Goal: Task Accomplishment & Management: Manage account settings

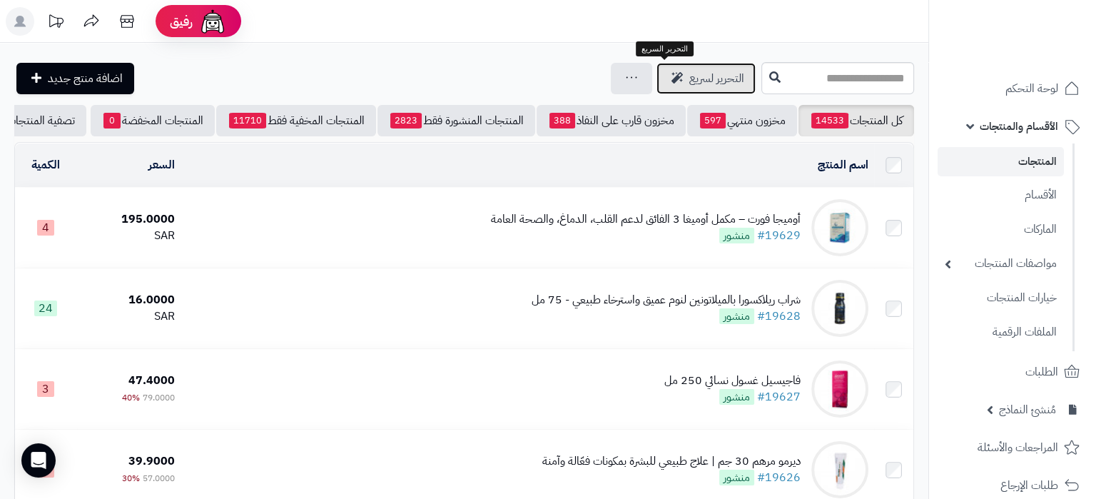
click at [689, 78] on span "التحرير لسريع" at bounding box center [716, 78] width 55 height 17
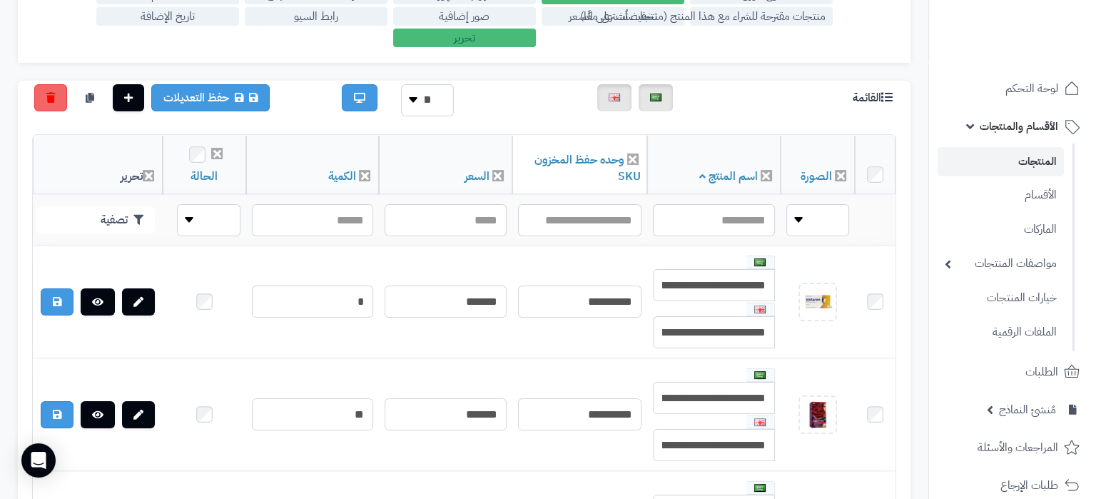
scroll to position [300, 0]
click at [595, 220] on input "text" at bounding box center [579, 220] width 123 height 32
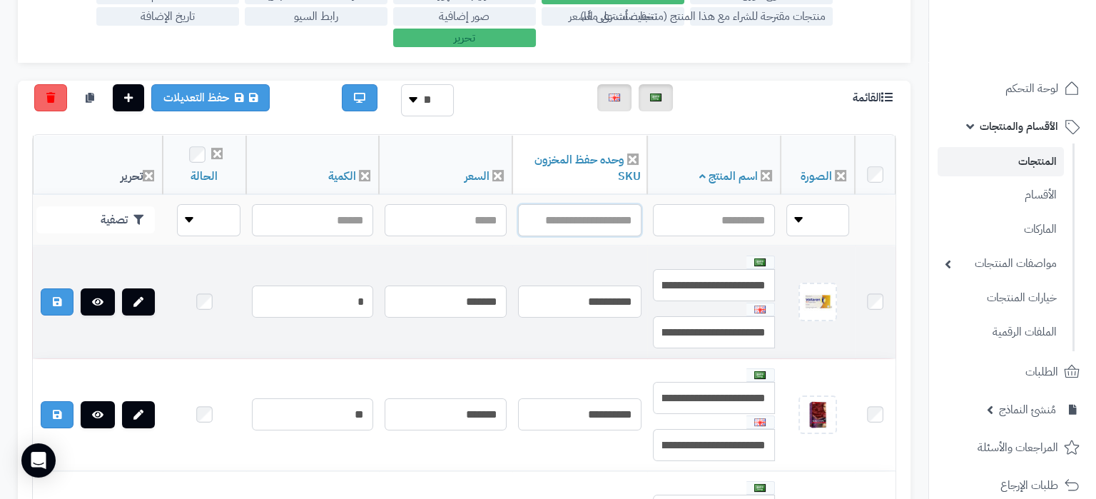
paste input "**********"
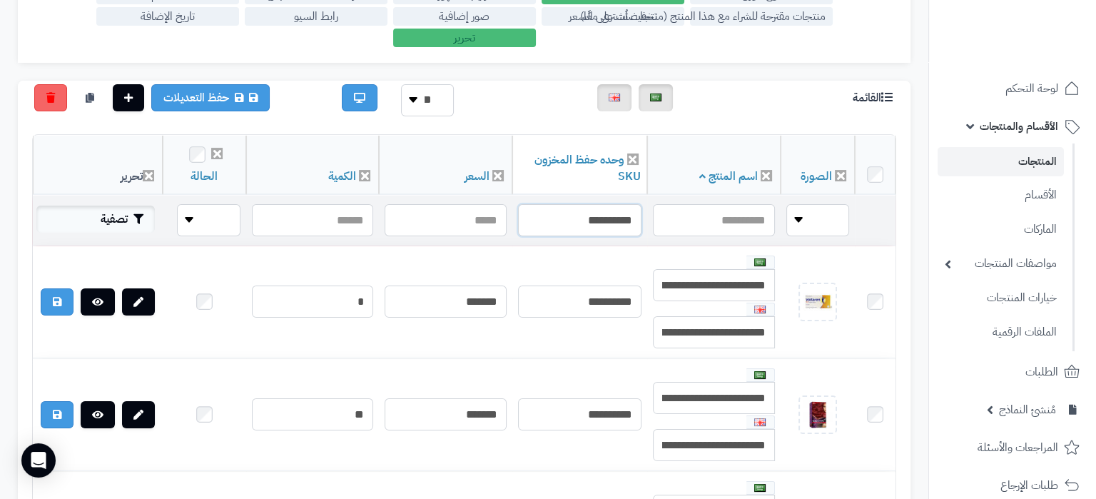
type input "**********"
click at [123, 213] on button "تصفية" at bounding box center [95, 218] width 118 height 27
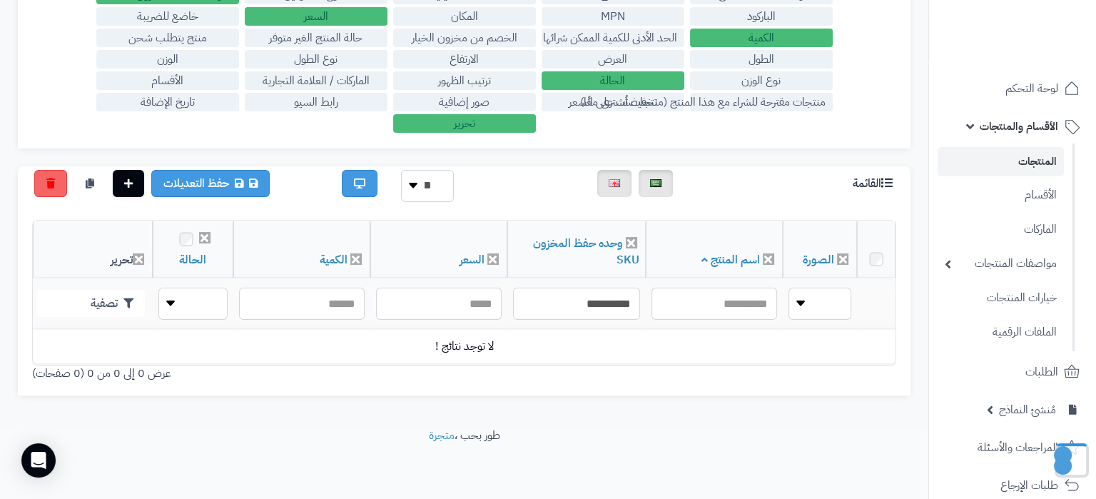
scroll to position [215, 0]
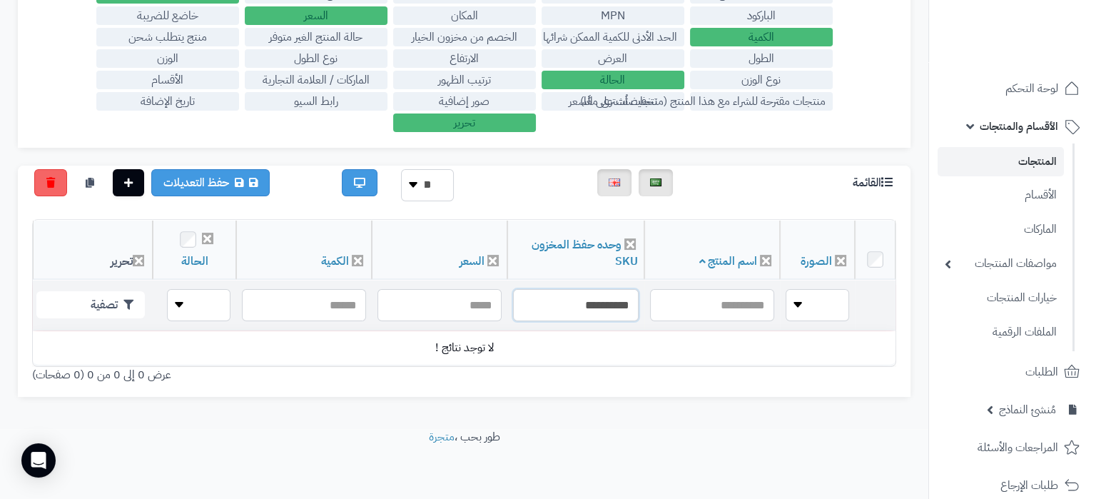
click at [601, 303] on input "**********" at bounding box center [576, 305] width 126 height 32
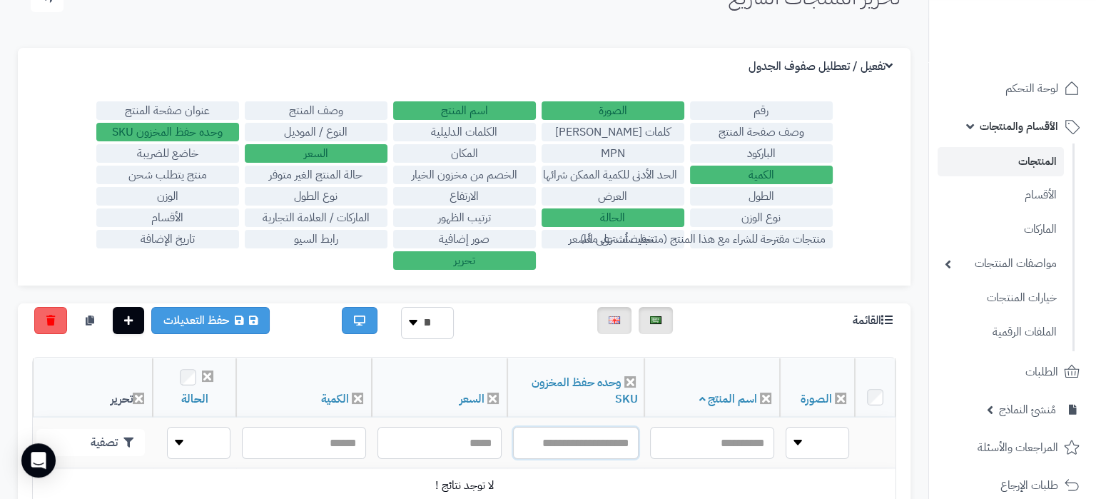
scroll to position [0, 0]
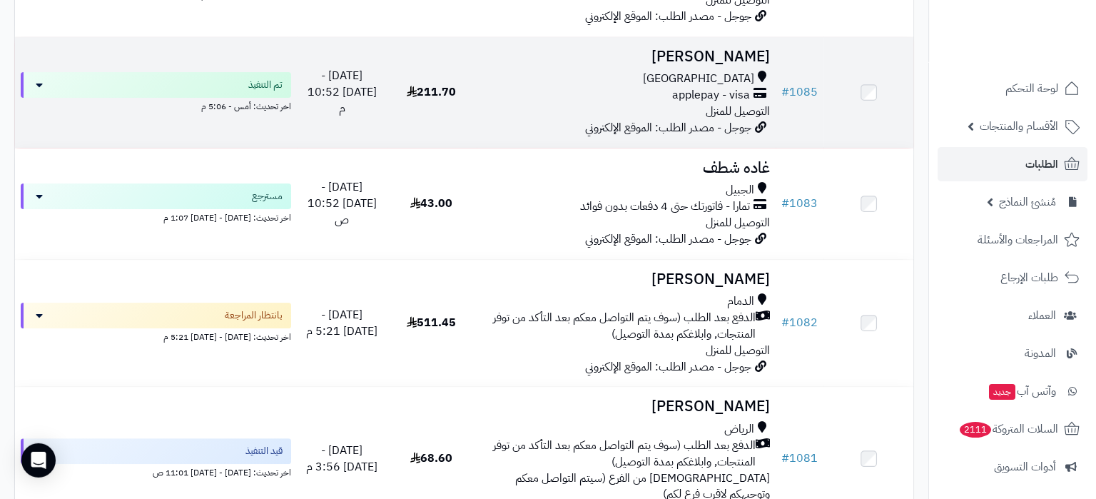
scroll to position [524, 0]
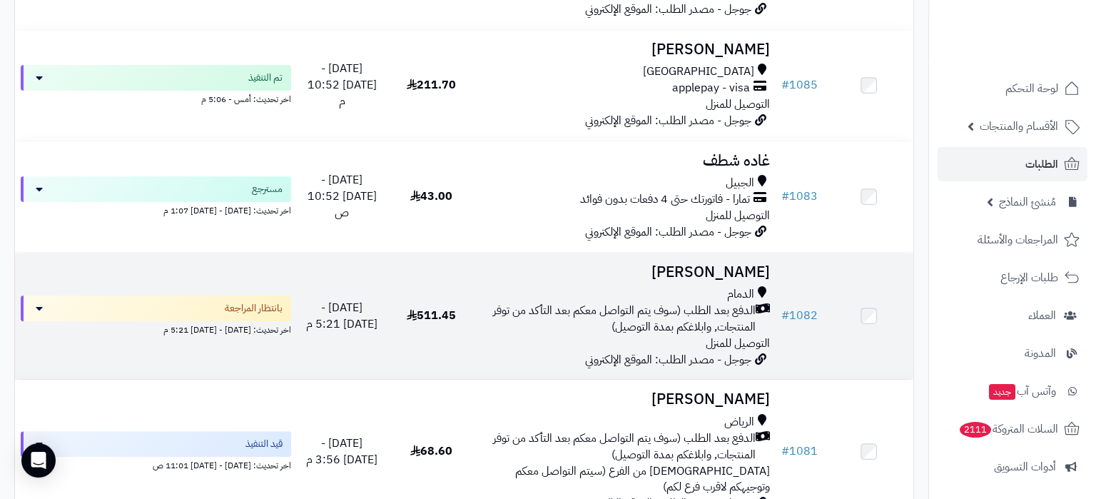
click at [551, 325] on span "الدفع بعد الطلب (سوف يتم التواصل معكم بعد التأكد من توفر المنتجات, وابلاغكم بمد…" at bounding box center [618, 318] width 273 height 33
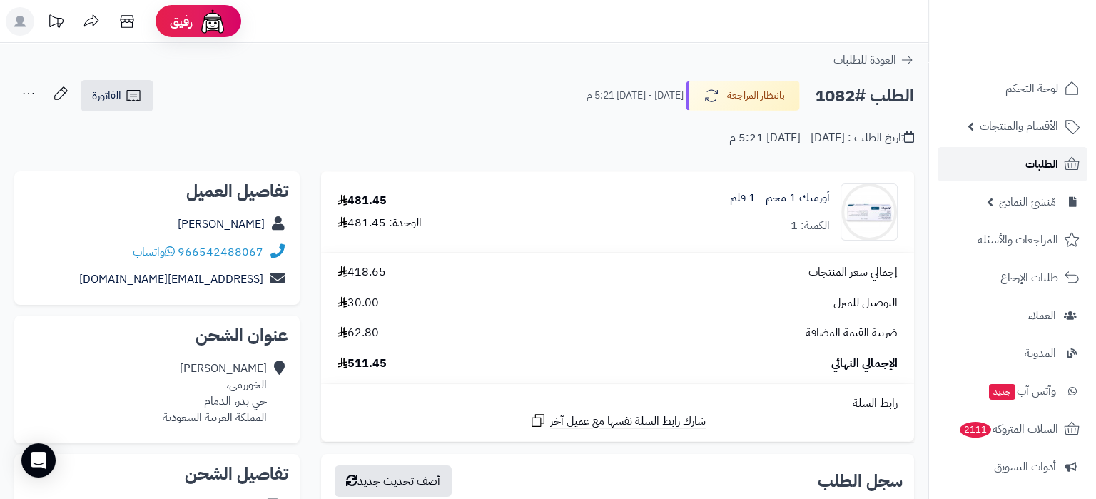
click at [1002, 172] on link "الطلبات" at bounding box center [1012, 164] width 150 height 34
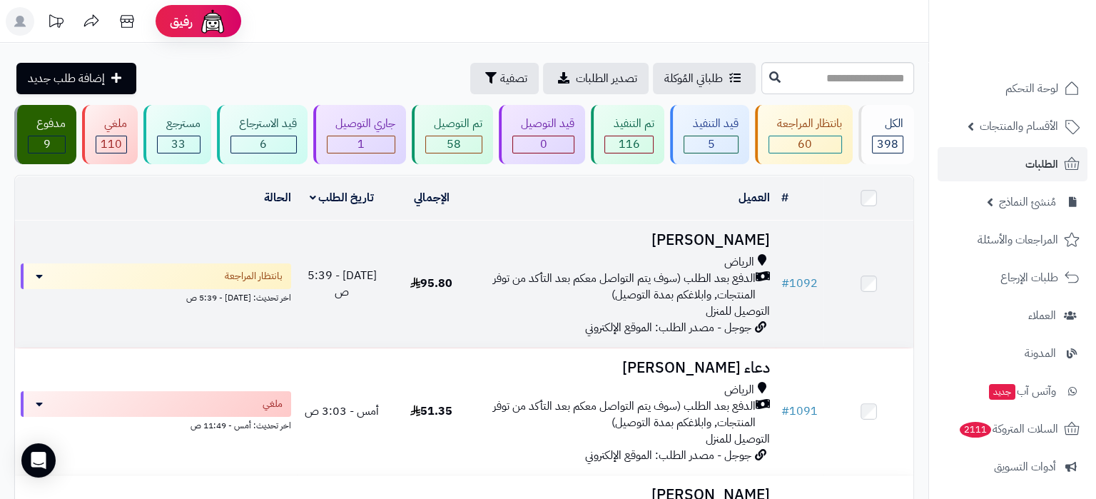
click at [621, 270] on span "الدفع بعد الطلب (سوف يتم التواصل معكم بعد التأكد من توفر المنتجات, وابلاغكم بمد…" at bounding box center [618, 286] width 273 height 33
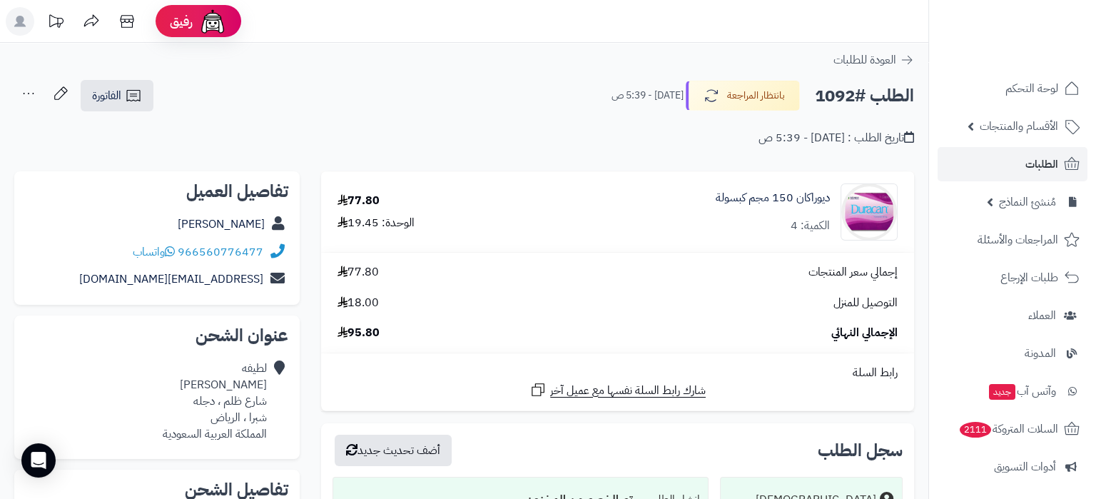
scroll to position [75, 0]
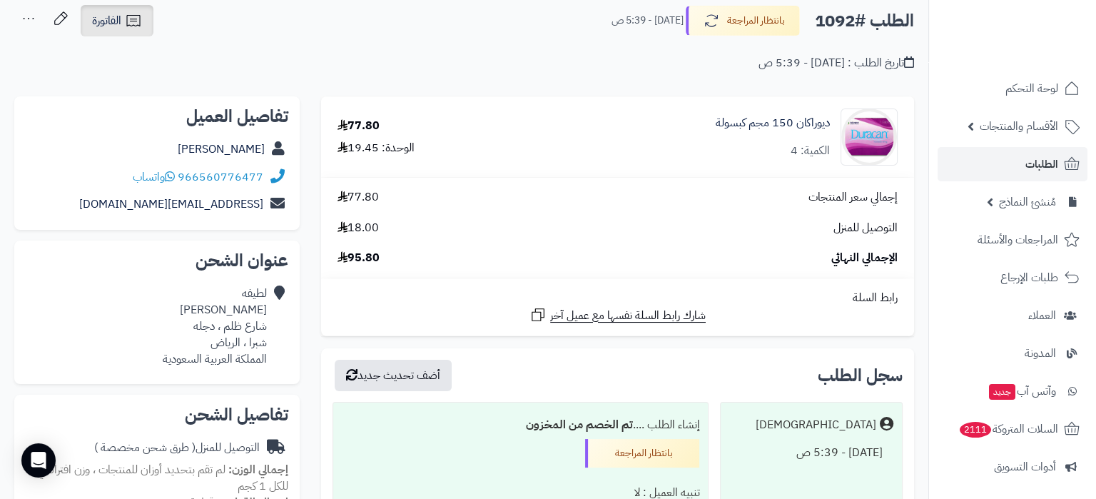
click at [106, 19] on span "الفاتورة" at bounding box center [106, 20] width 29 height 17
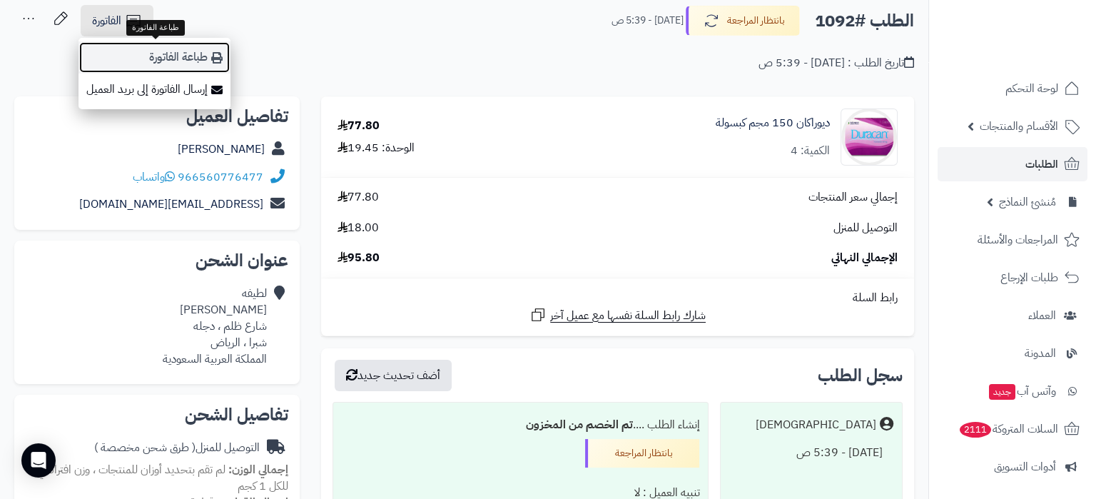
click at [195, 59] on link "طباعة الفاتورة" at bounding box center [154, 57] width 152 height 32
